Goal: Task Accomplishment & Management: Complete application form

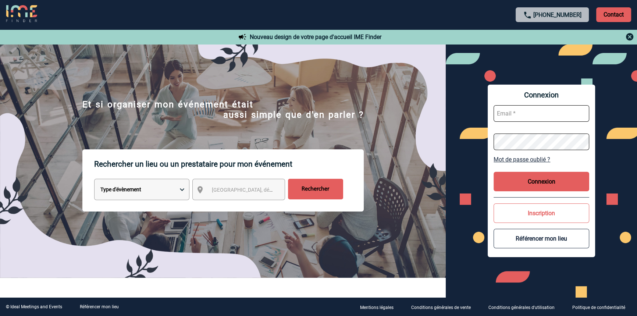
type input "blemonnier@ime-groupe.com"
click at [511, 172] on button "Connexion" at bounding box center [542, 181] width 96 height 19
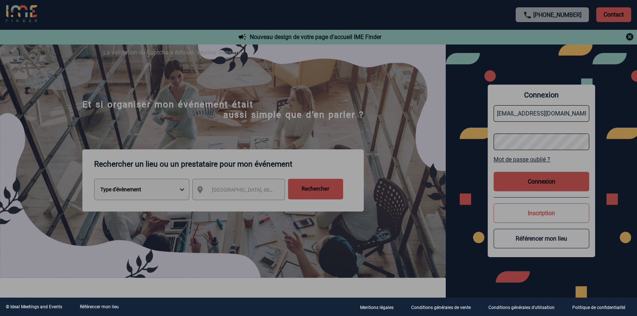
click at [537, 190] on div at bounding box center [318, 158] width 637 height 316
click at [534, 181] on div at bounding box center [318, 158] width 637 height 316
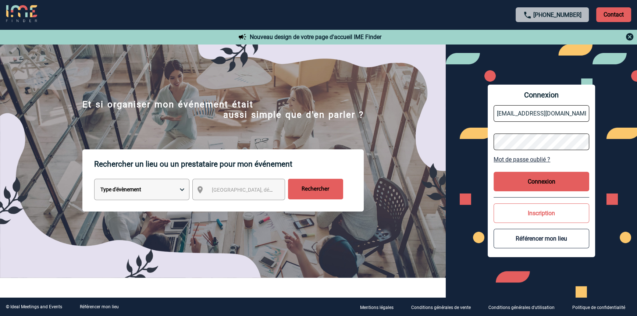
click at [521, 183] on button "Connexion" at bounding box center [542, 181] width 96 height 19
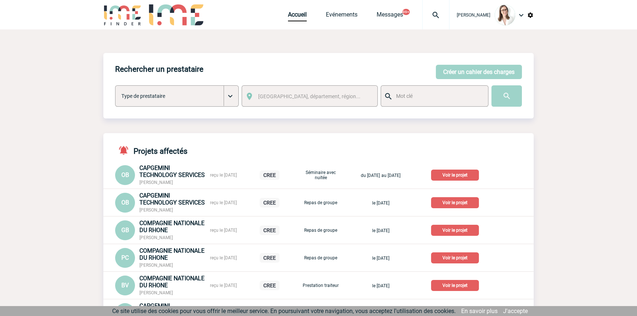
click at [423, 14] on img at bounding box center [436, 15] width 26 height 9
type input "2000421739"
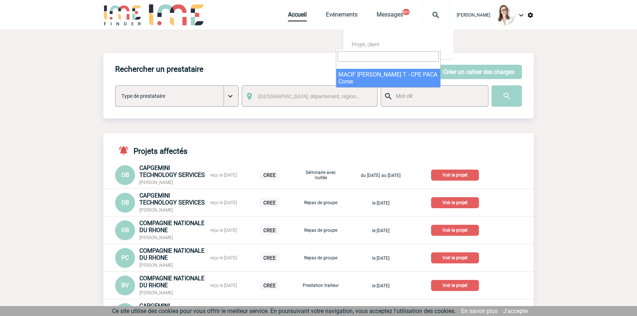
select select "21240"
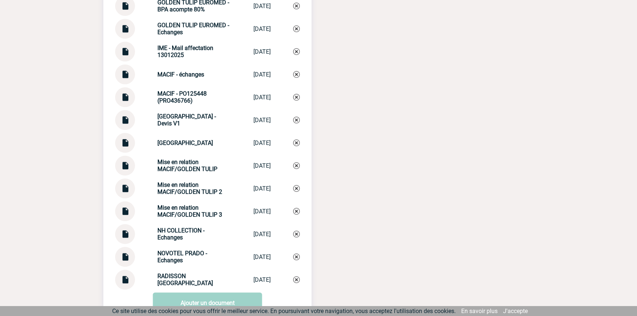
scroll to position [937, 0]
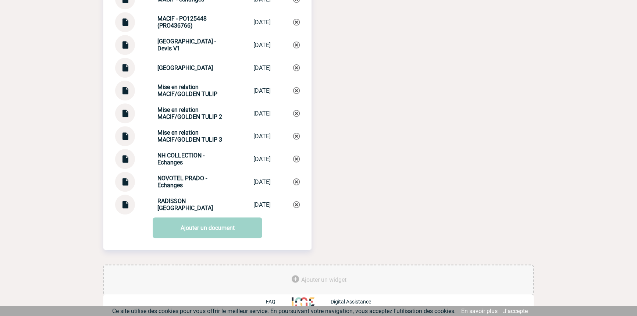
click at [125, 134] on img at bounding box center [125, 133] width 10 height 14
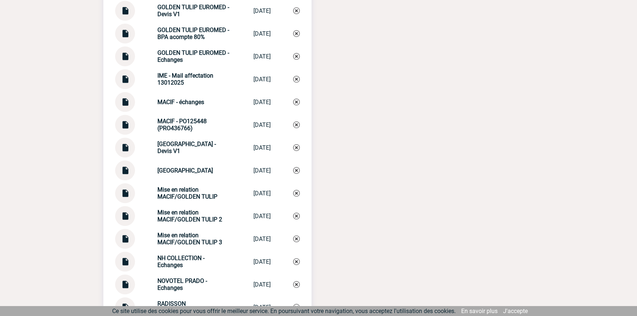
scroll to position [826, 0]
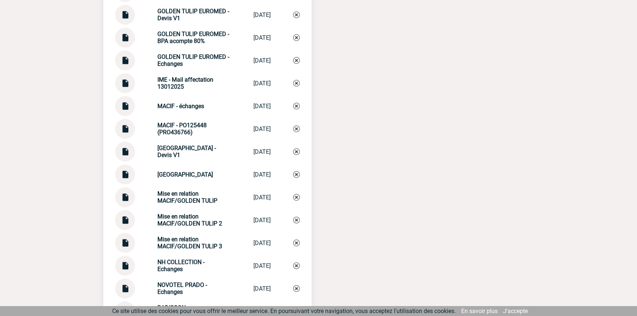
click at [127, 110] on img at bounding box center [125, 103] width 10 height 14
click at [182, 110] on strong "MACIF - échanges" at bounding box center [180, 106] width 47 height 7
click at [181, 110] on strong "MACIF - échanges" at bounding box center [180, 106] width 47 height 7
click at [182, 110] on strong "MACIF - échanges" at bounding box center [180, 106] width 47 height 7
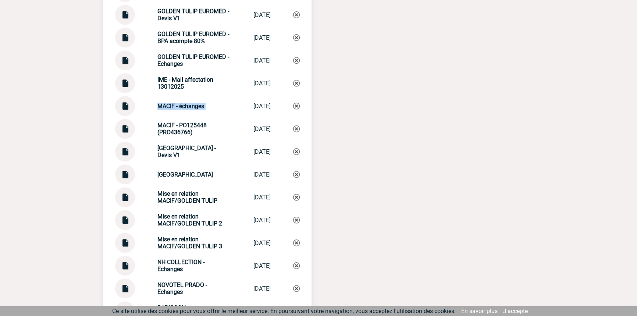
copy div "MACIF - échanges MACIF - échanges"
click at [299, 110] on div "Documents GOLDEN TULIP EUROMED - BPA IME GOLDEN TULIP E... 10/02/2025 GOLDEN TU…" at bounding box center [207, 135] width 208 height 371
click at [298, 109] on img at bounding box center [296, 106] width 7 height 7
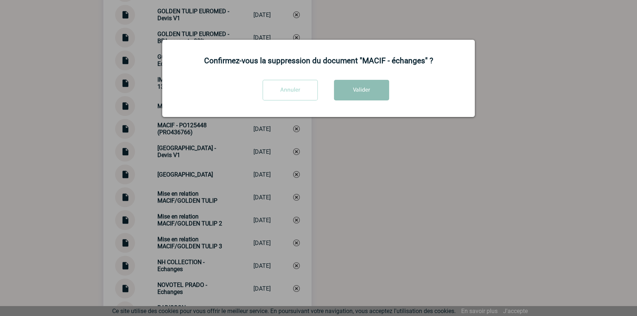
click at [352, 92] on button "Valider" at bounding box center [361, 90] width 55 height 21
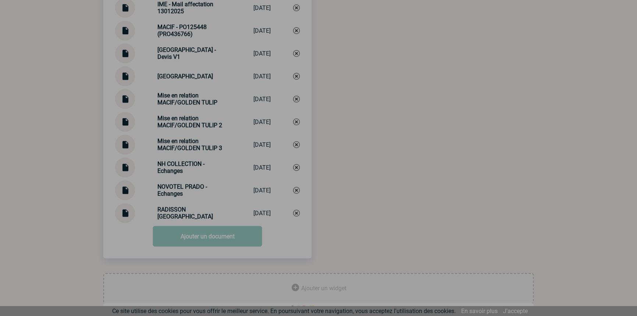
scroll to position [914, 0]
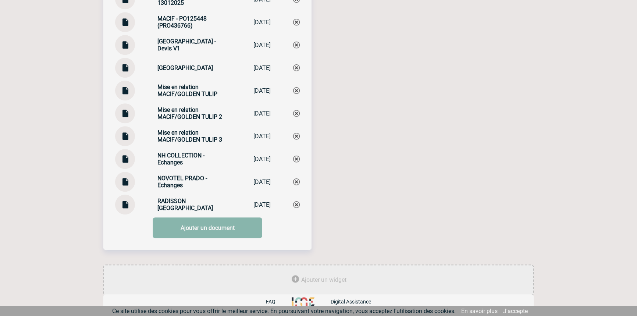
click at [187, 226] on link "Ajouter un document" at bounding box center [207, 227] width 109 height 21
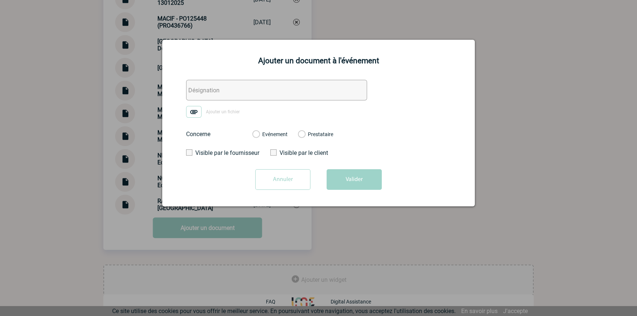
click at [196, 93] on input "text" at bounding box center [276, 90] width 181 height 21
paste input "MACIF - échanges"
type input "MACIF - échanges"
click at [192, 113] on img at bounding box center [193, 112] width 15 height 12
click at [0, 0] on input "Ajouter un fichier" at bounding box center [0, 0] width 0 height 0
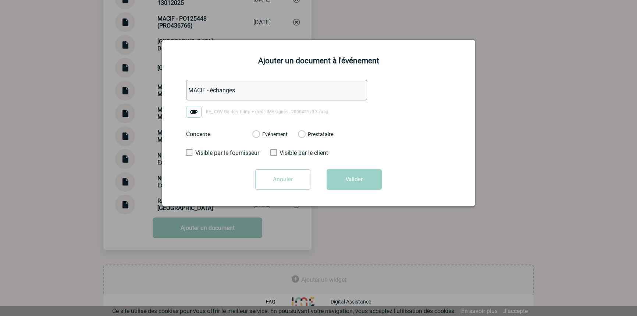
click at [259, 132] on label "Evénement" at bounding box center [255, 134] width 7 height 7
click at [0, 0] on input "Evénement" at bounding box center [0, 0] width 0 height 0
click at [368, 180] on button "Valider" at bounding box center [354, 179] width 55 height 21
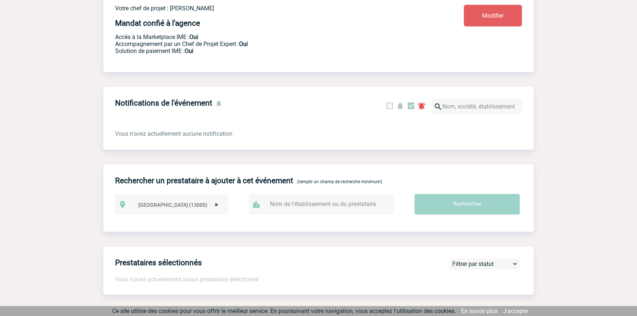
scroll to position [0, 0]
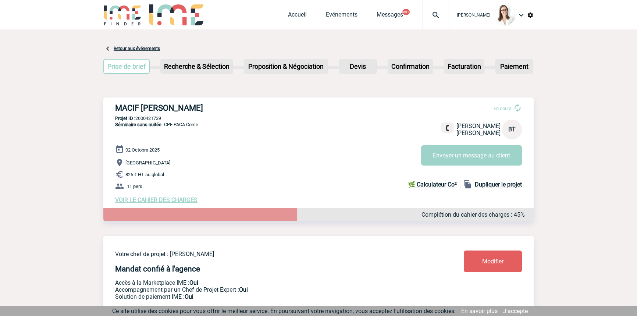
click at [433, 10] on div at bounding box center [435, 14] width 27 height 29
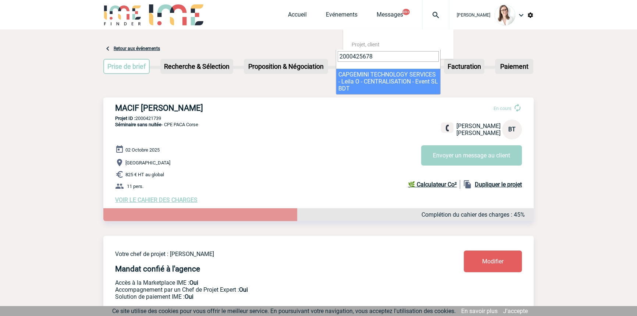
type input "2000425678"
select select "25179"
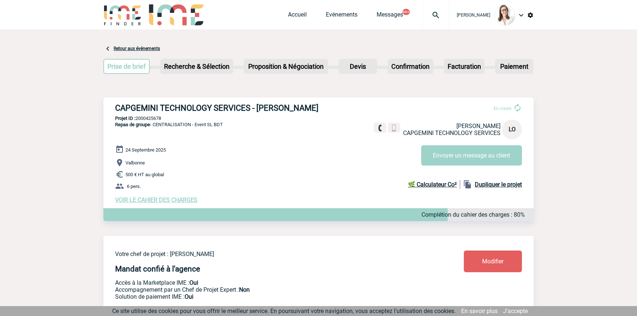
click at [432, 15] on img at bounding box center [436, 15] width 26 height 9
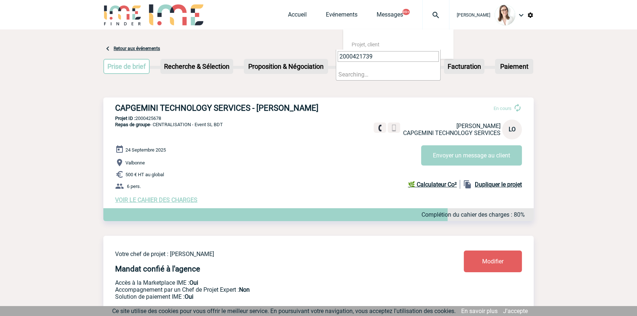
type input "2000421739"
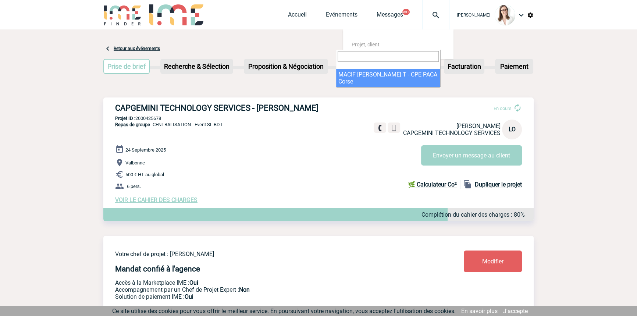
select select "21240"
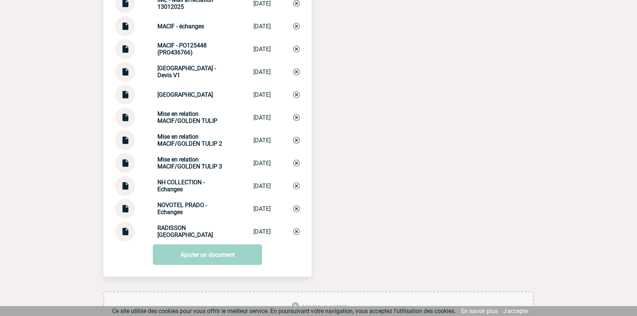
scroll to position [826, 0]
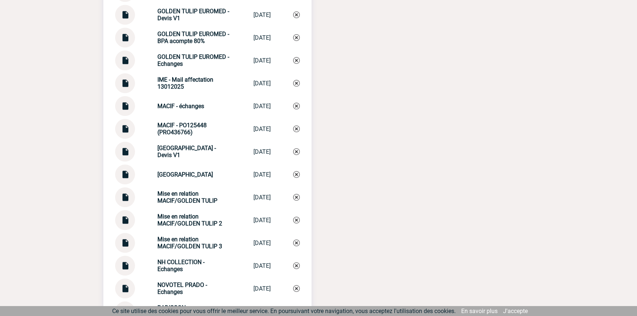
click at [175, 110] on strong "MACIF - échanges" at bounding box center [180, 106] width 47 height 7
copy div "MACIF - échanges MACIF - échanges"
click at [294, 109] on img at bounding box center [296, 106] width 7 height 7
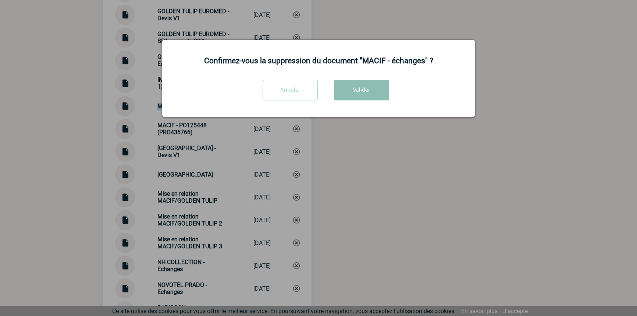
click at [357, 84] on button "Valider" at bounding box center [361, 90] width 55 height 21
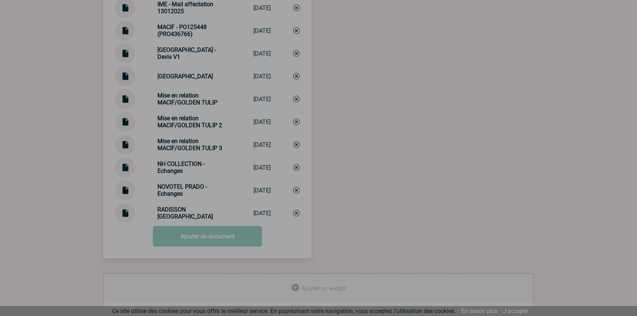
scroll to position [914, 0]
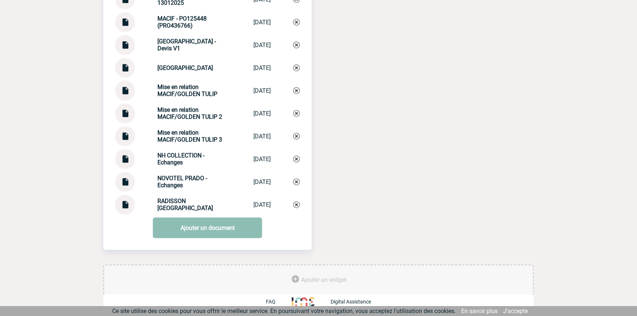
click at [216, 230] on link "Ajouter un document" at bounding box center [207, 227] width 109 height 21
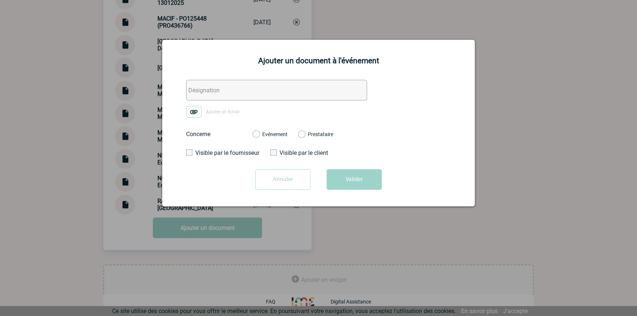
drag, startPoint x: 230, startPoint y: 92, endPoint x: 200, endPoint y: 113, distance: 36.9
click at [230, 92] on input "text" at bounding box center [276, 90] width 181 height 21
paste input "MACIF - échanges"
type input "MACIF - échanges"
click at [191, 118] on img at bounding box center [193, 112] width 15 height 12
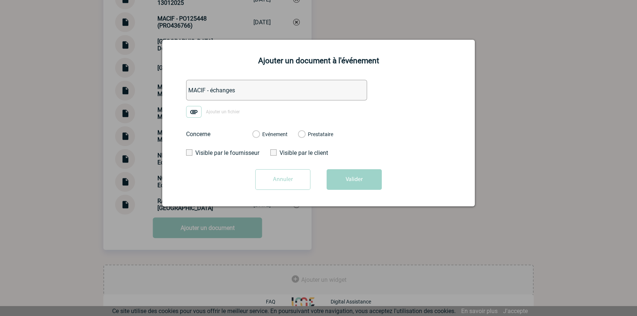
click at [0, 0] on input "Ajouter un fichier" at bounding box center [0, 0] width 0 height 0
click at [259, 133] on label "Evénement" at bounding box center [255, 134] width 7 height 7
click at [0, 0] on input "Evénement" at bounding box center [0, 0] width 0 height 0
click at [331, 174] on button "Valider" at bounding box center [354, 179] width 55 height 21
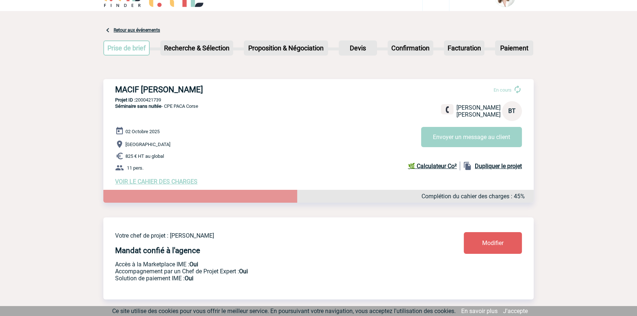
scroll to position [0, 0]
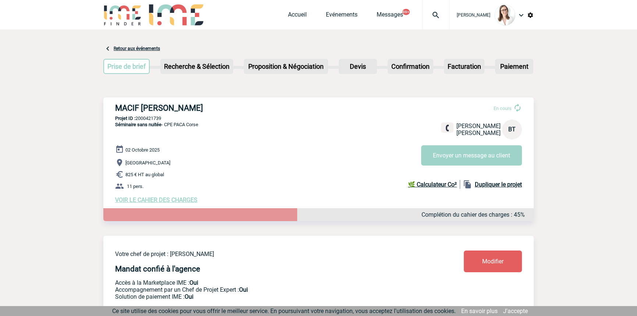
click at [423, 14] on img at bounding box center [436, 15] width 26 height 9
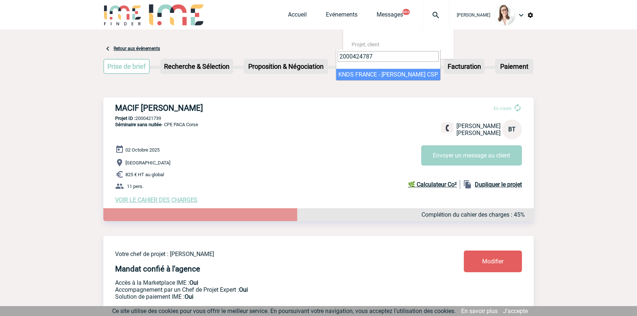
type input "2000424787"
select select "24288"
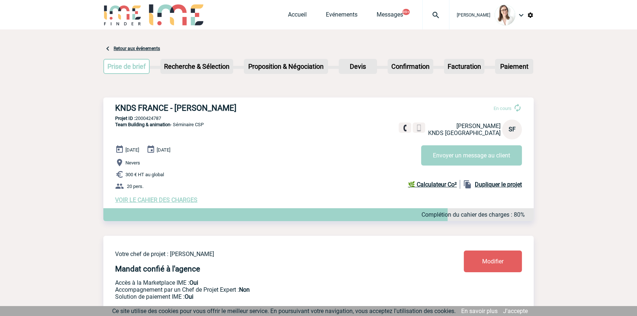
click at [461, 144] on div "En cours [PERSON_NAME] KNDS FRANCE SF Envoyer un message au client" at bounding box center [463, 131] width 129 height 68
click at [461, 153] on button "Envoyer un message au client" at bounding box center [471, 155] width 101 height 20
click at [274, 18] on div "[PERSON_NAME] Accueil Evénements 99+" at bounding box center [318, 15] width 430 height 31
click at [288, 15] on link "Accueil" at bounding box center [297, 16] width 19 height 10
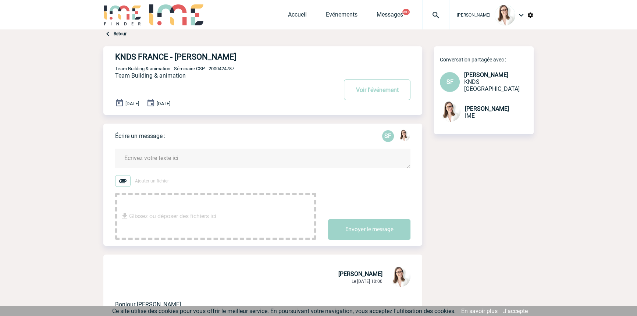
scroll to position [111, 0]
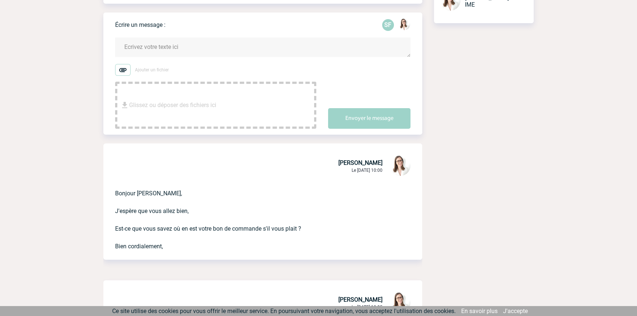
click at [218, 48] on textarea at bounding box center [262, 47] width 295 height 19
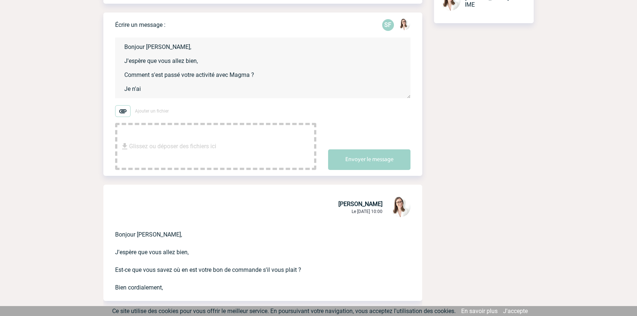
click at [180, 76] on textarea "Bonjour [PERSON_NAME], J'espère que vous allez bien, Comment s'est passé votre …" at bounding box center [262, 68] width 295 height 61
click at [174, 92] on textarea "Bonjour [PERSON_NAME], J'espère que vous allez bien, Comment s'est passée votre…" at bounding box center [262, 68] width 295 height 61
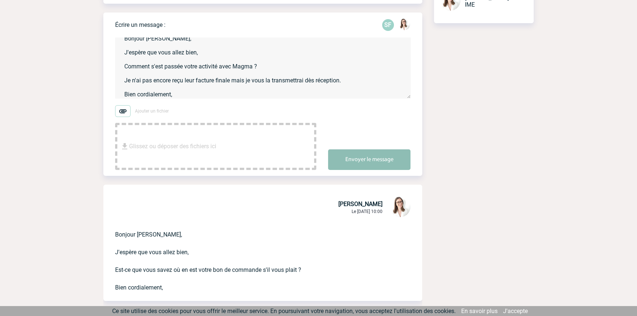
type textarea "Bonjour [PERSON_NAME], J'espère que vous allez bien, Comment s'est passée votre…"
click at [380, 158] on button "Envoyer le message" at bounding box center [369, 159] width 82 height 21
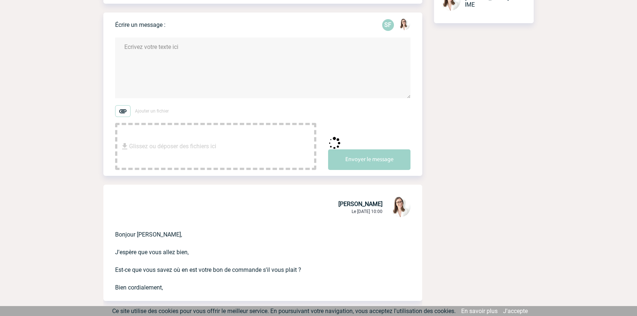
scroll to position [0, 0]
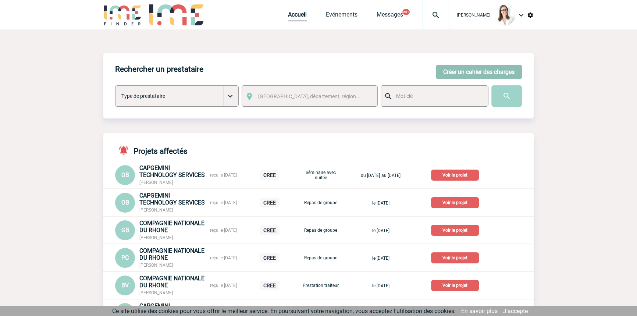
click at [453, 66] on button "Créer un cahier des charges" at bounding box center [479, 72] width 86 height 14
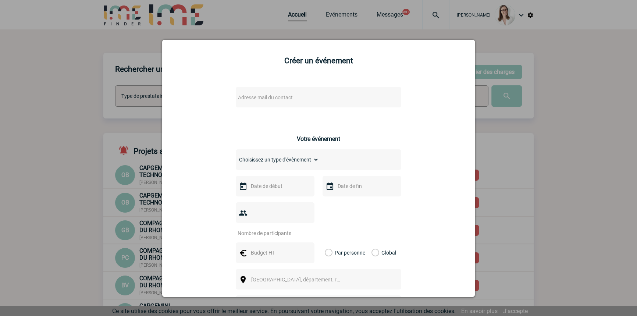
click at [300, 97] on span "Adresse mail du contact" at bounding box center [299, 97] width 129 height 10
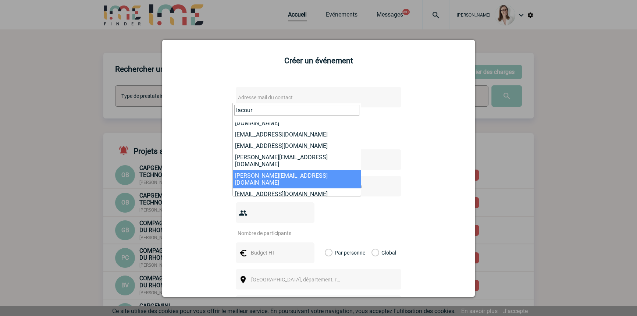
scroll to position [18, 0]
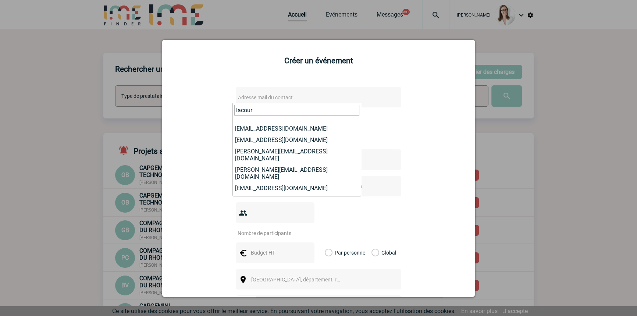
type input "lacour"
select select "131144"
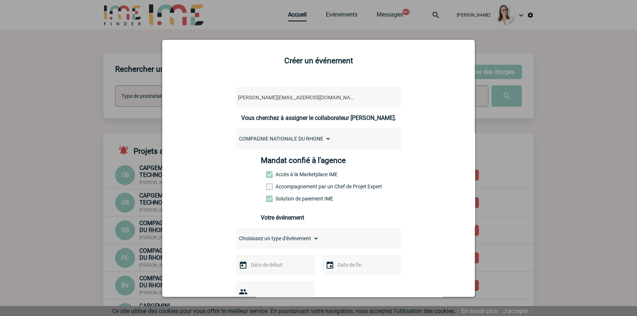
drag, startPoint x: 299, startPoint y: 240, endPoint x: 293, endPoint y: 254, distance: 15.4
click at [299, 241] on select "Choisissez un type d'évènement Séminaire avec nuitée Séminaire sans nuitée Repa…" at bounding box center [277, 238] width 83 height 10
select select "5"
click at [236, 235] on select "Choisissez un type d'évènement Séminaire avec nuitée Séminaire sans nuitée Repa…" at bounding box center [277, 238] width 83 height 10
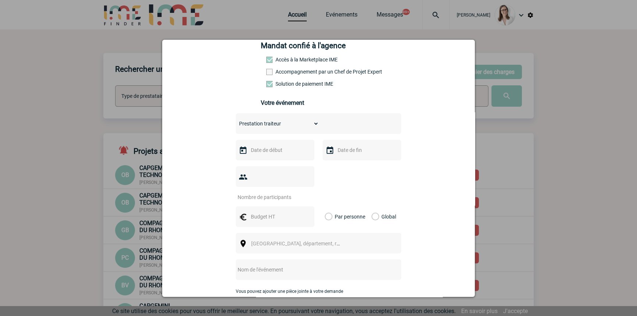
scroll to position [111, 0]
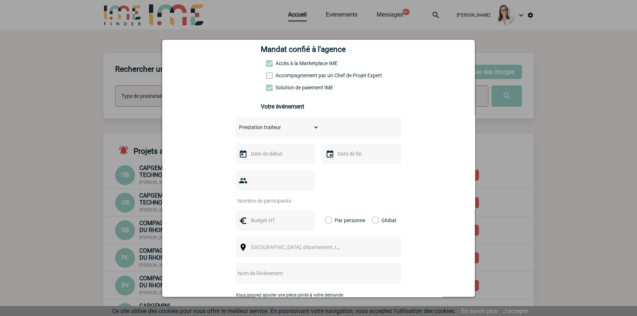
click at [278, 157] on input "text" at bounding box center [274, 154] width 51 height 10
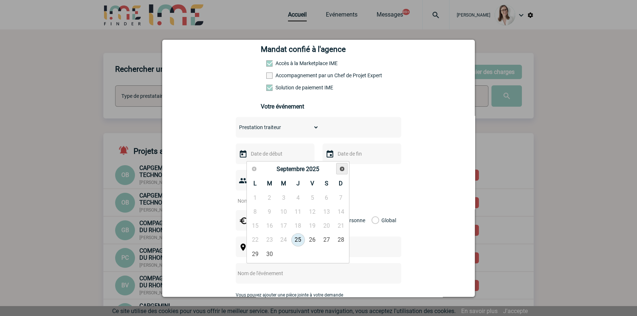
click at [343, 172] on link "Suivant" at bounding box center [341, 168] width 11 height 11
click at [309, 229] on link "17" at bounding box center [313, 225] width 14 height 13
type input "17-10-2025"
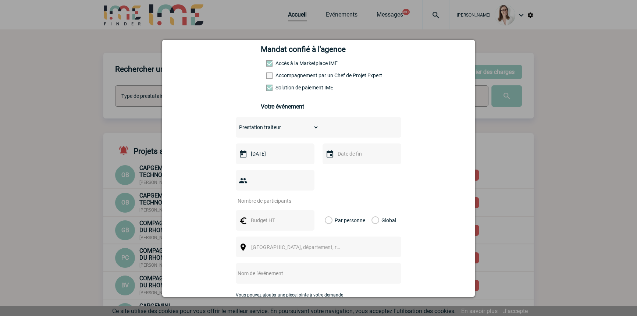
click at [342, 158] on input "text" at bounding box center [361, 154] width 51 height 10
click at [401, 226] on link "17" at bounding box center [399, 225] width 14 height 13
type input "17-10-2025"
click at [268, 196] on input "number" at bounding box center [270, 201] width 69 height 10
type input "10"
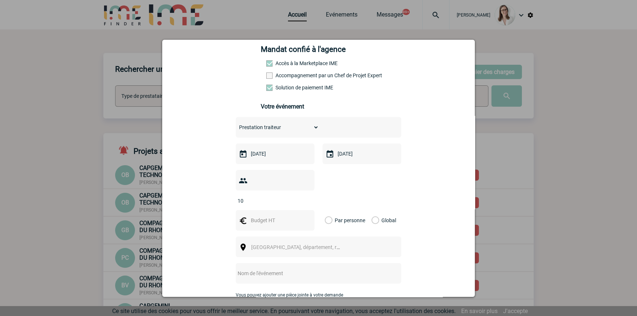
click at [281, 215] on input "text" at bounding box center [274, 220] width 51 height 10
type input "2000"
click at [373, 210] on label "Global" at bounding box center [373, 220] width 5 height 21
click at [0, 0] on input "Global" at bounding box center [0, 0] width 0 height 0
click at [291, 244] on span "Ville, département, région..." at bounding box center [302, 247] width 102 height 6
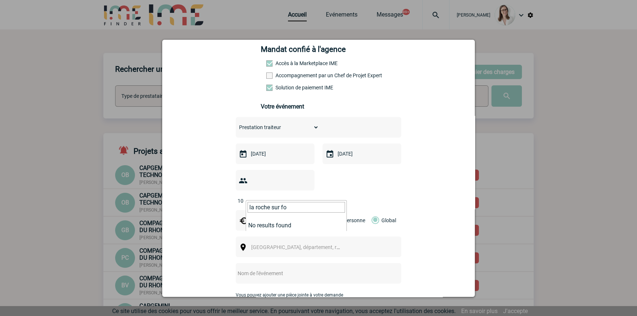
drag, startPoint x: 287, startPoint y: 210, endPoint x: 271, endPoint y: 209, distance: 15.8
click at [271, 209] on input "la roche sur fo" at bounding box center [295, 207] width 97 height 11
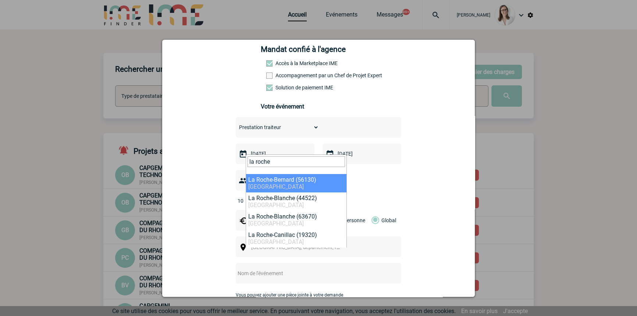
drag, startPoint x: 275, startPoint y: 161, endPoint x: 210, endPoint y: 158, distance: 64.8
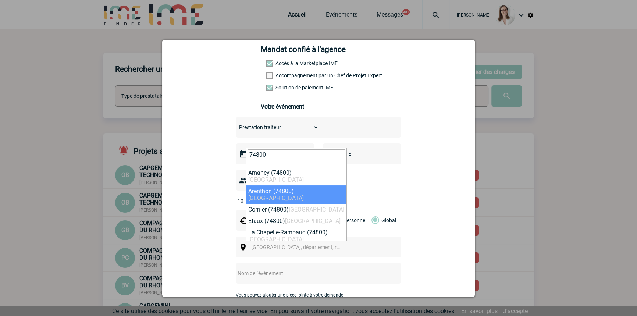
type input "74800"
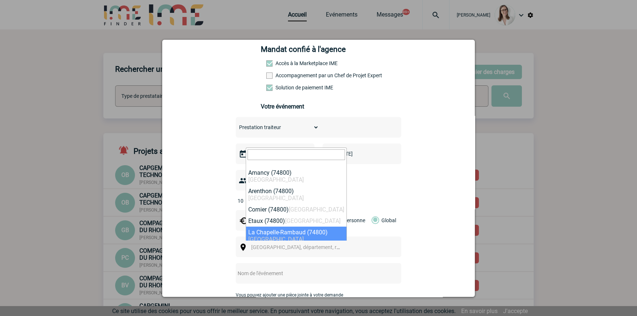
click at [272, 244] on span "Ville, département, région..." at bounding box center [302, 247] width 102 height 6
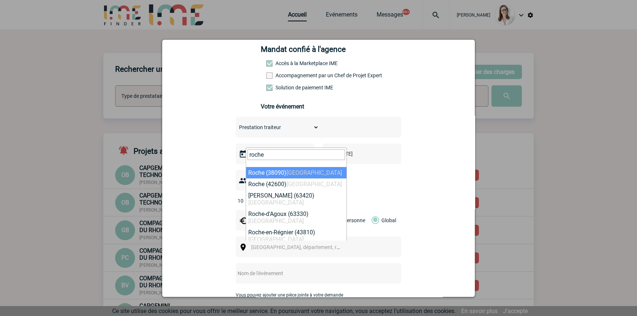
drag, startPoint x: 271, startPoint y: 154, endPoint x: 201, endPoint y: 152, distance: 70.3
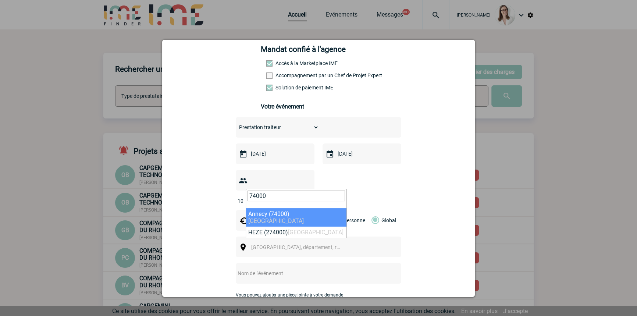
drag, startPoint x: 221, startPoint y: 199, endPoint x: 205, endPoint y: 204, distance: 16.2
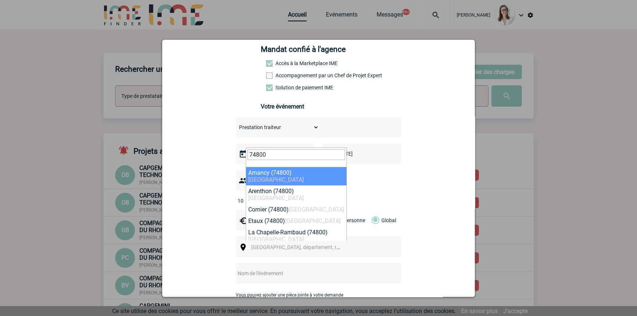
drag, startPoint x: 283, startPoint y: 151, endPoint x: 202, endPoint y: 151, distance: 81.3
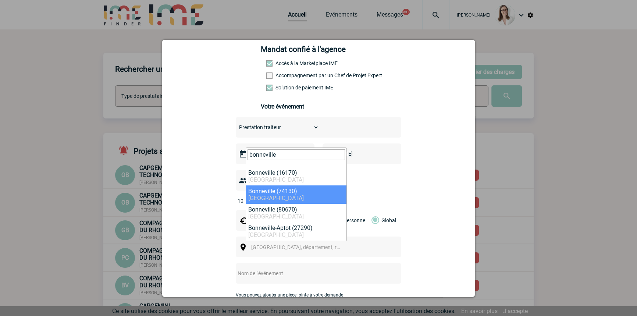
type input "bonneville"
select select "36898"
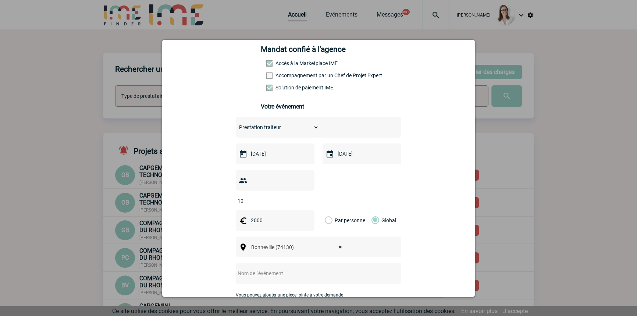
click at [292, 263] on div at bounding box center [318, 273] width 165 height 21
click at [294, 268] on input "text" at bounding box center [309, 273] width 146 height 10
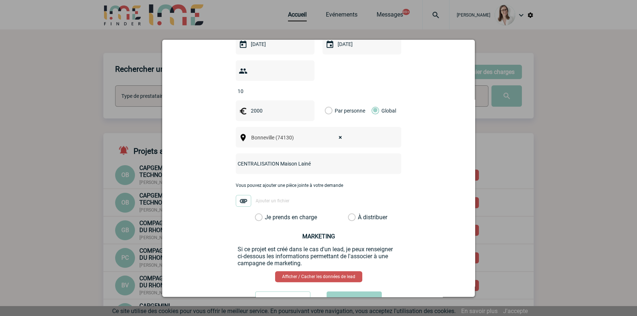
scroll to position [241, 0]
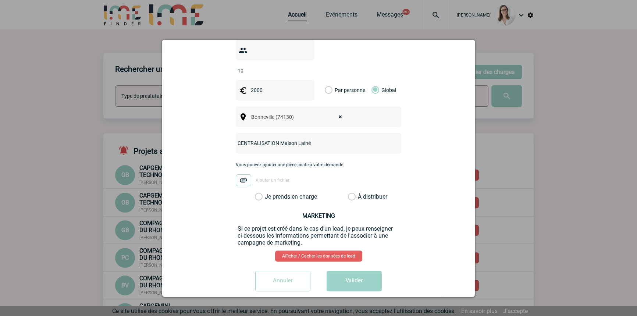
type input "CENTRALISATION Maison Lainé"
drag, startPoint x: 295, startPoint y: 187, endPoint x: 335, endPoint y: 249, distance: 73.3
click at [267, 193] on label "Je prends en charge" at bounding box center [261, 196] width 13 height 7
click at [0, 0] on input "Je prends en charge" at bounding box center [0, 0] width 0 height 0
click at [350, 272] on button "Valider" at bounding box center [354, 281] width 55 height 21
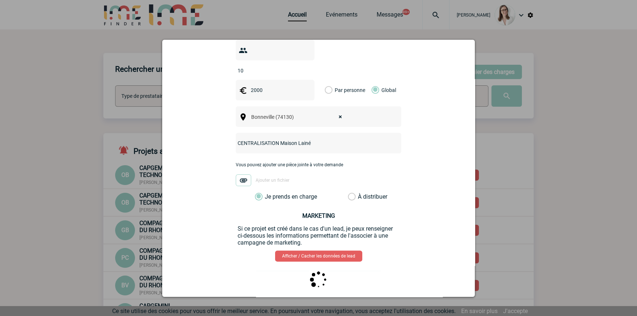
scroll to position [0, 0]
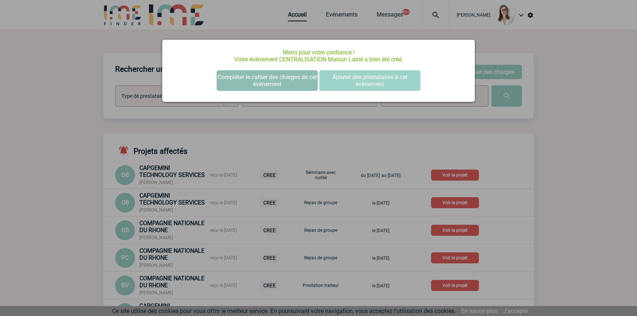
click at [278, 73] on button "Compléter le cahier des charges de cet événement" at bounding box center [267, 80] width 101 height 21
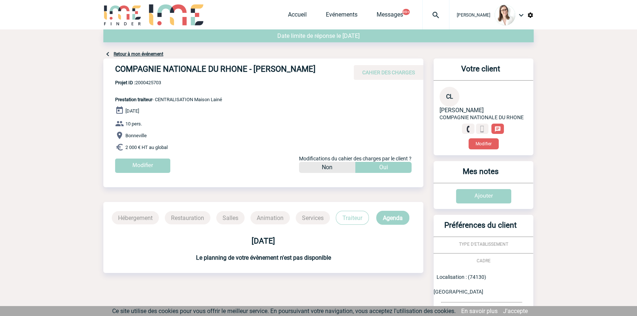
click at [151, 86] on p "Projet ID : 2000425703 Prestation traiteur - CENTRALISATION Maison Lainé" at bounding box center [162, 91] width 119 height 22
click at [151, 85] on span "Projet ID : 2000425703" at bounding box center [168, 83] width 107 height 6
copy span "2000425703"
